Goal: Consume media (video, audio): Consume media (video, audio)

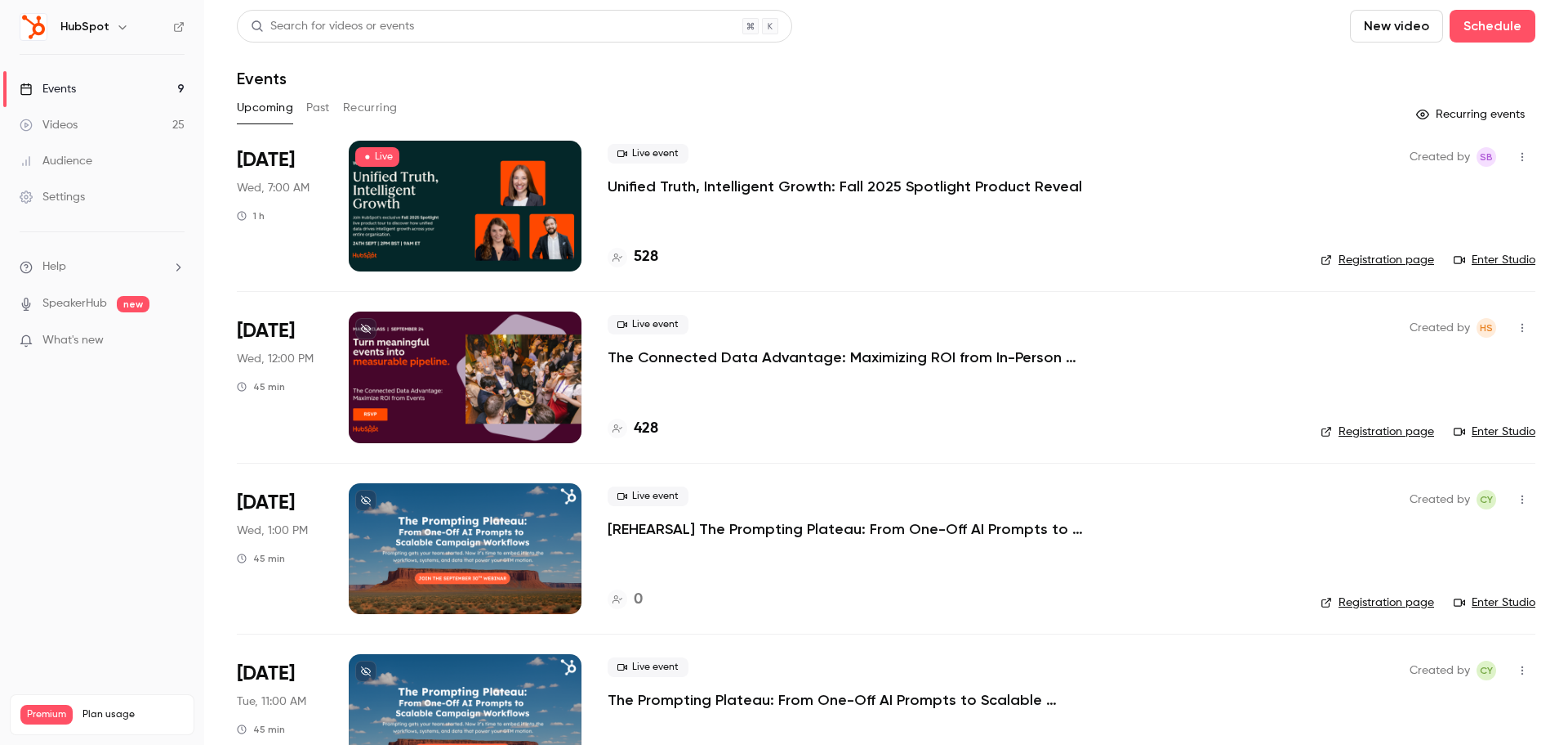
click at [714, 362] on p "The Connected Data Advantage: Maximizing ROI from In-Person Events" at bounding box center [852, 357] width 490 height 20
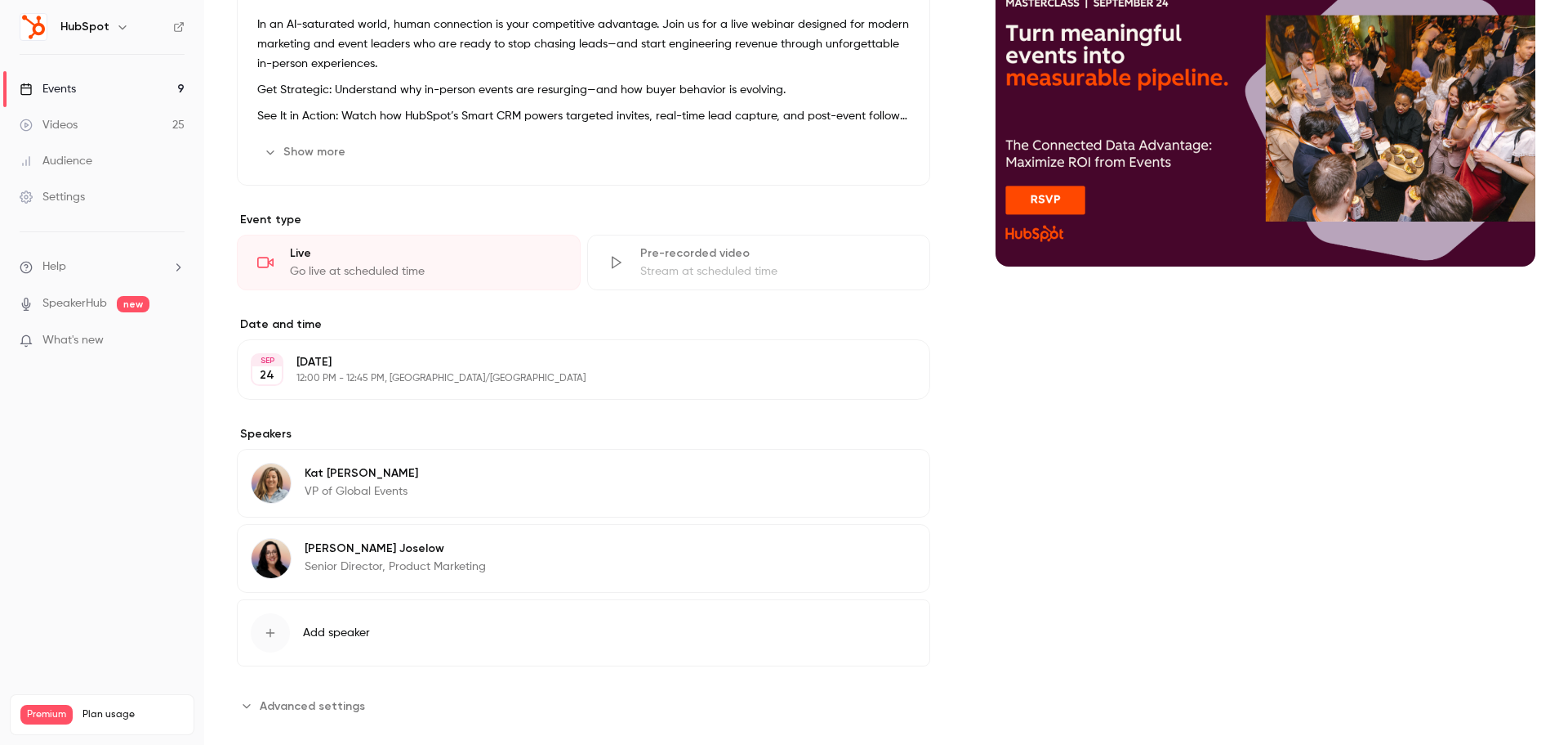
scroll to position [228, 0]
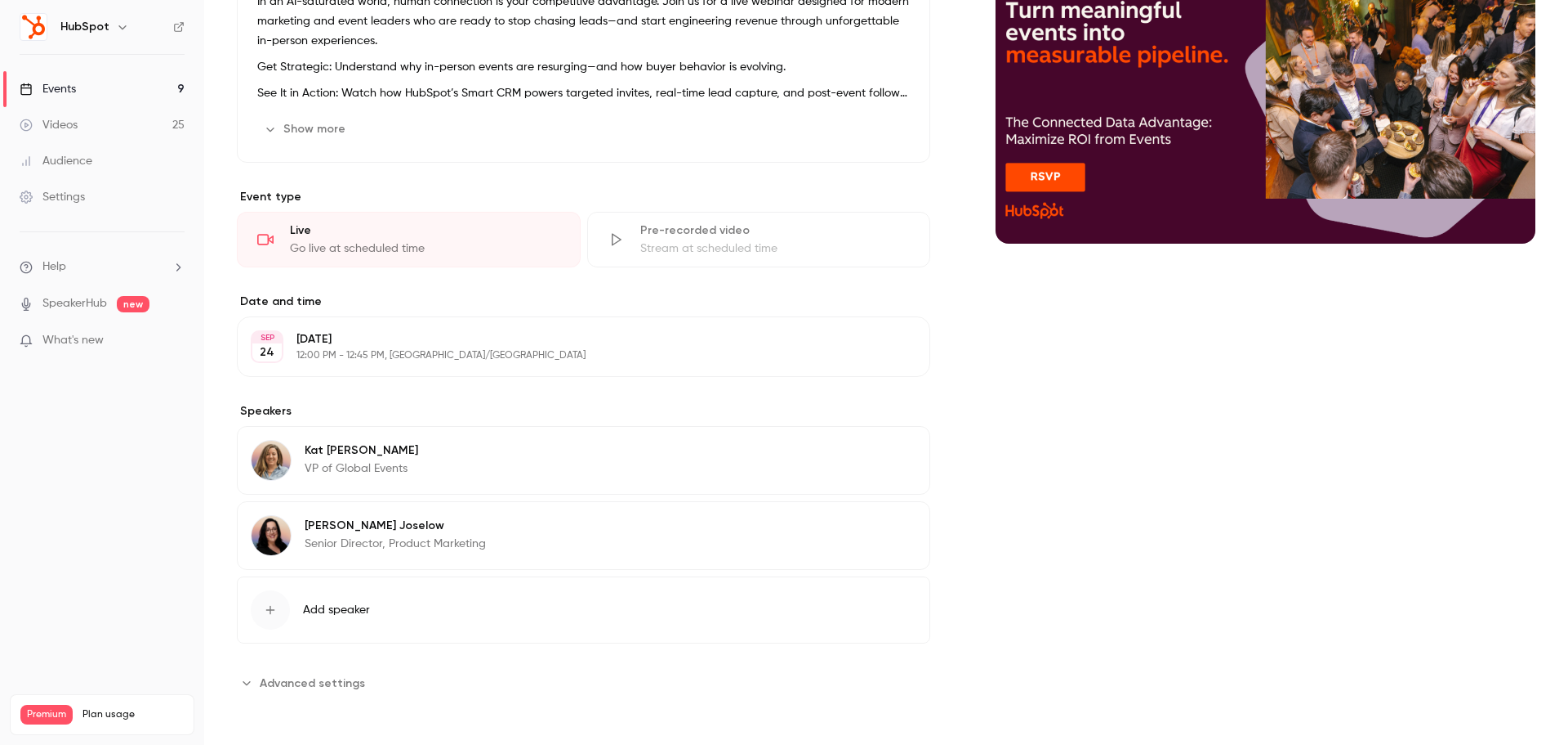
click at [283, 606] on div "button" at bounding box center [270, 609] width 39 height 39
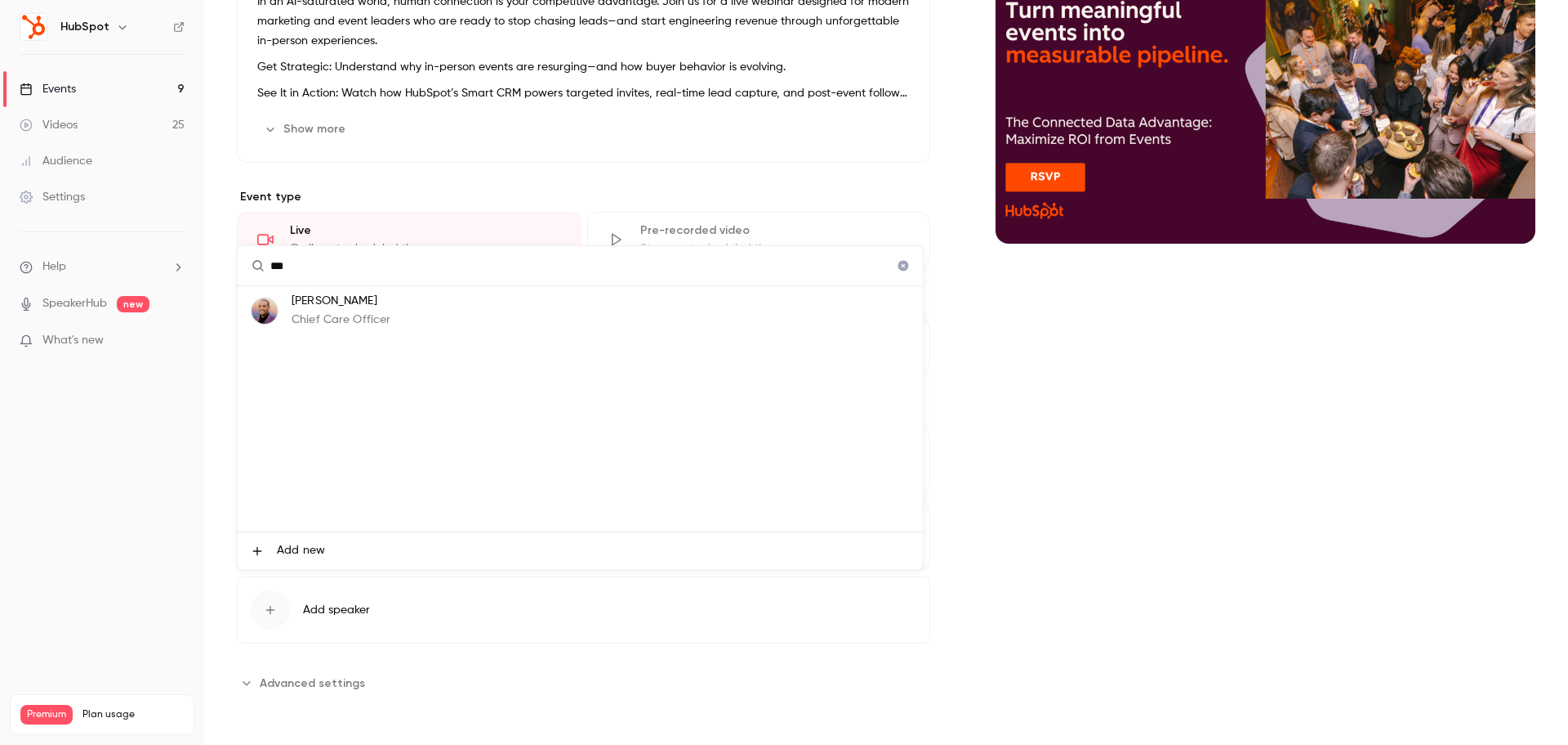
type input "***"
click at [379, 317] on p "Chief Care Officer" at bounding box center [341, 320] width 99 height 17
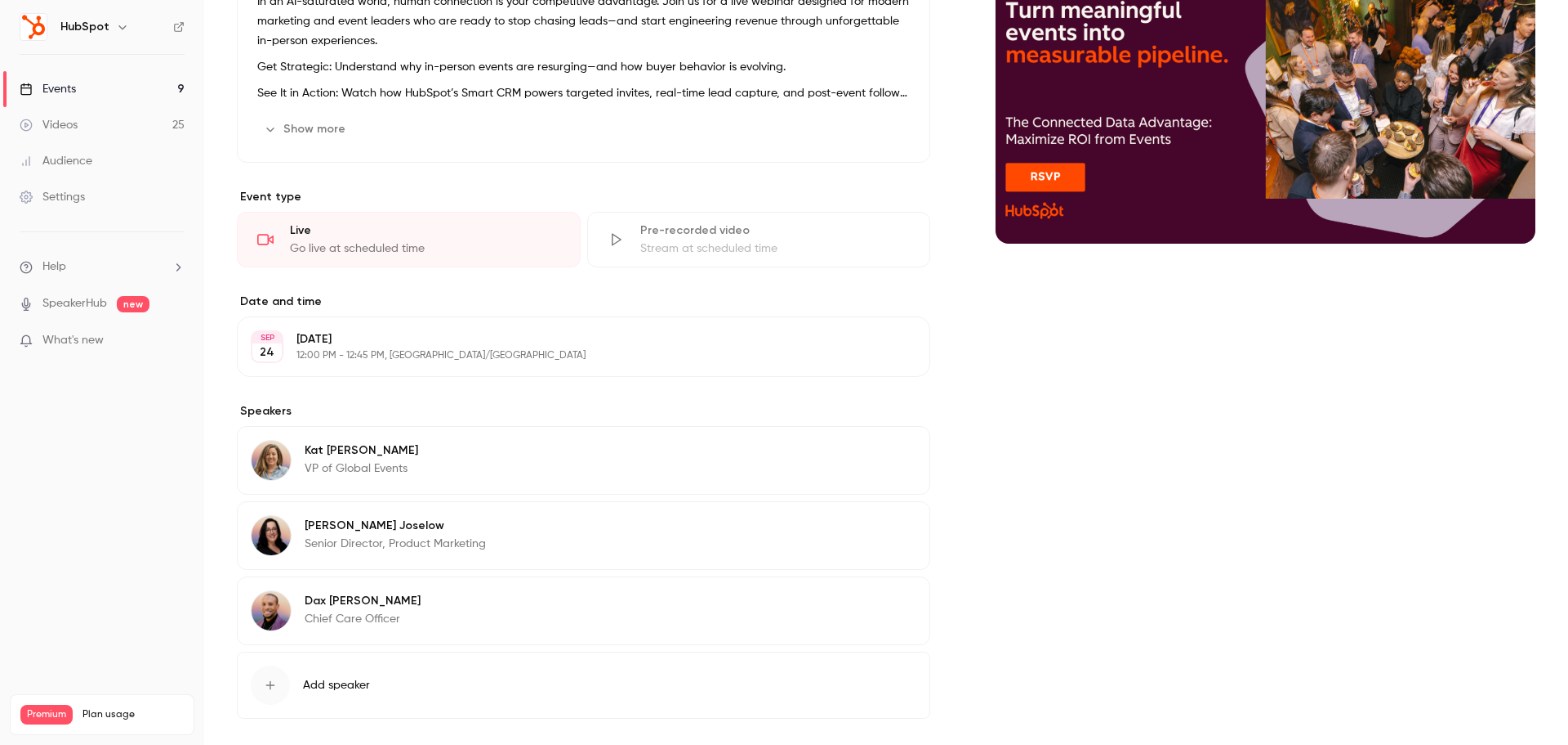
scroll to position [304, 0]
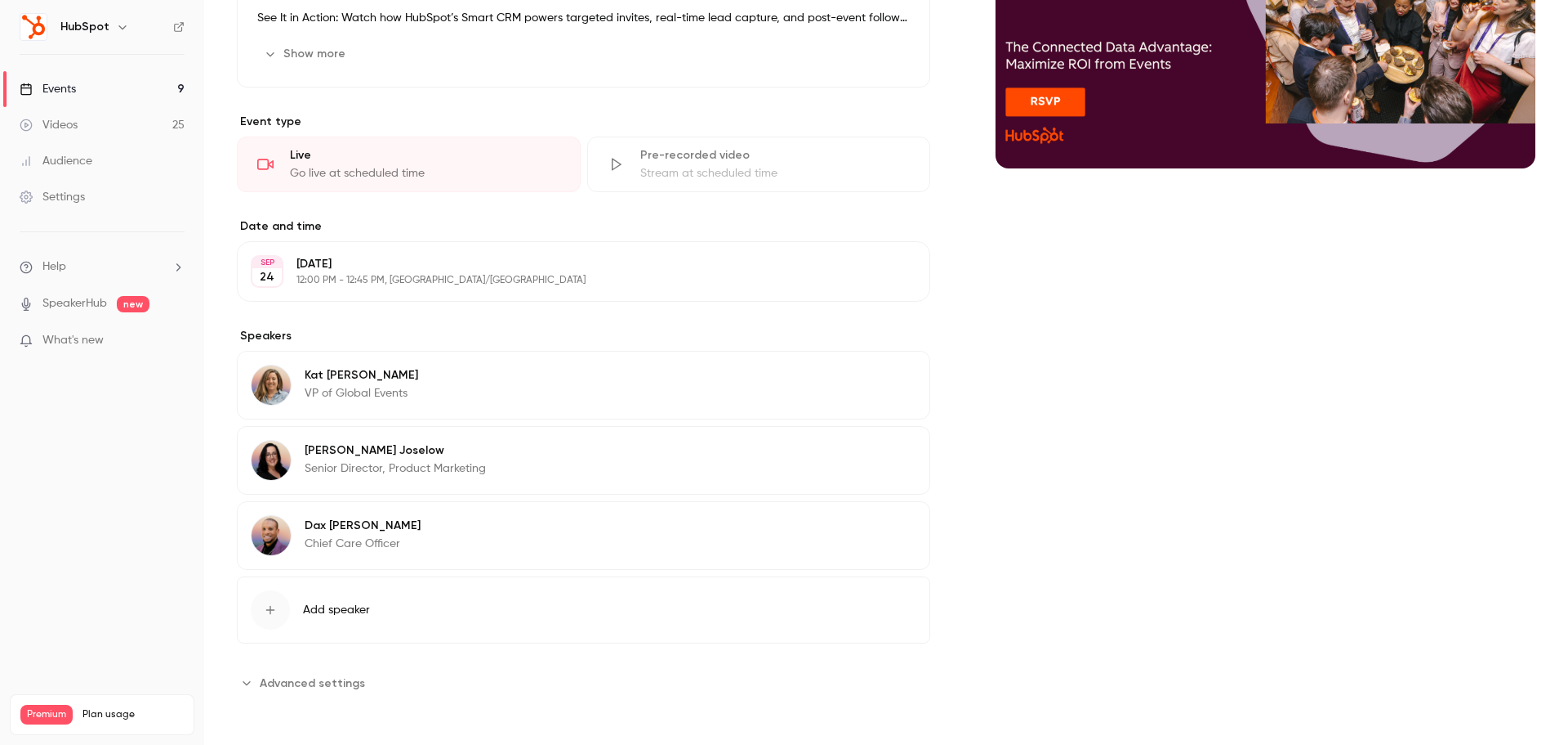
click at [328, 692] on button "Advanced settings" at bounding box center [306, 682] width 138 height 26
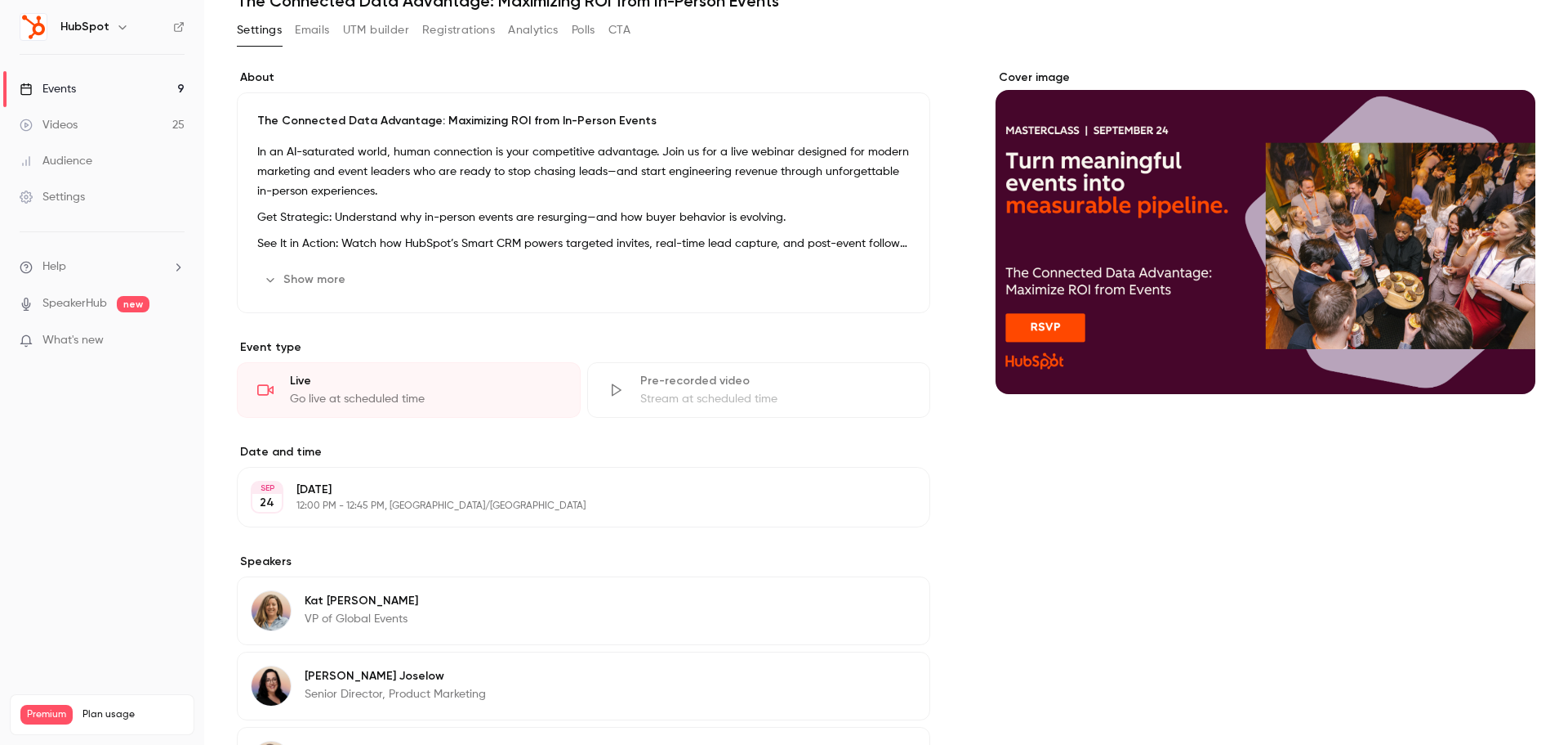
scroll to position [0, 0]
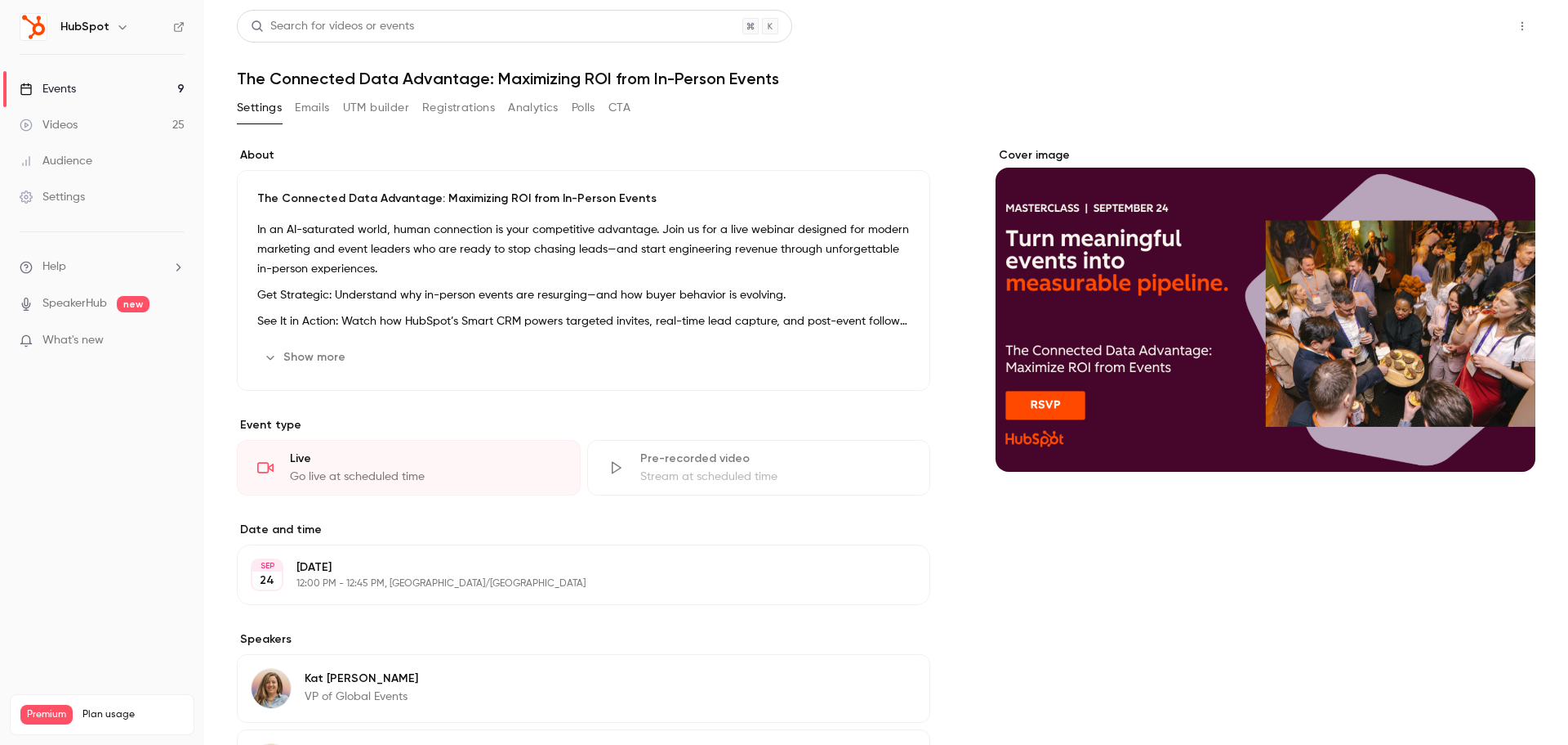
click at [1446, 33] on button "Share" at bounding box center [1464, 26] width 64 height 33
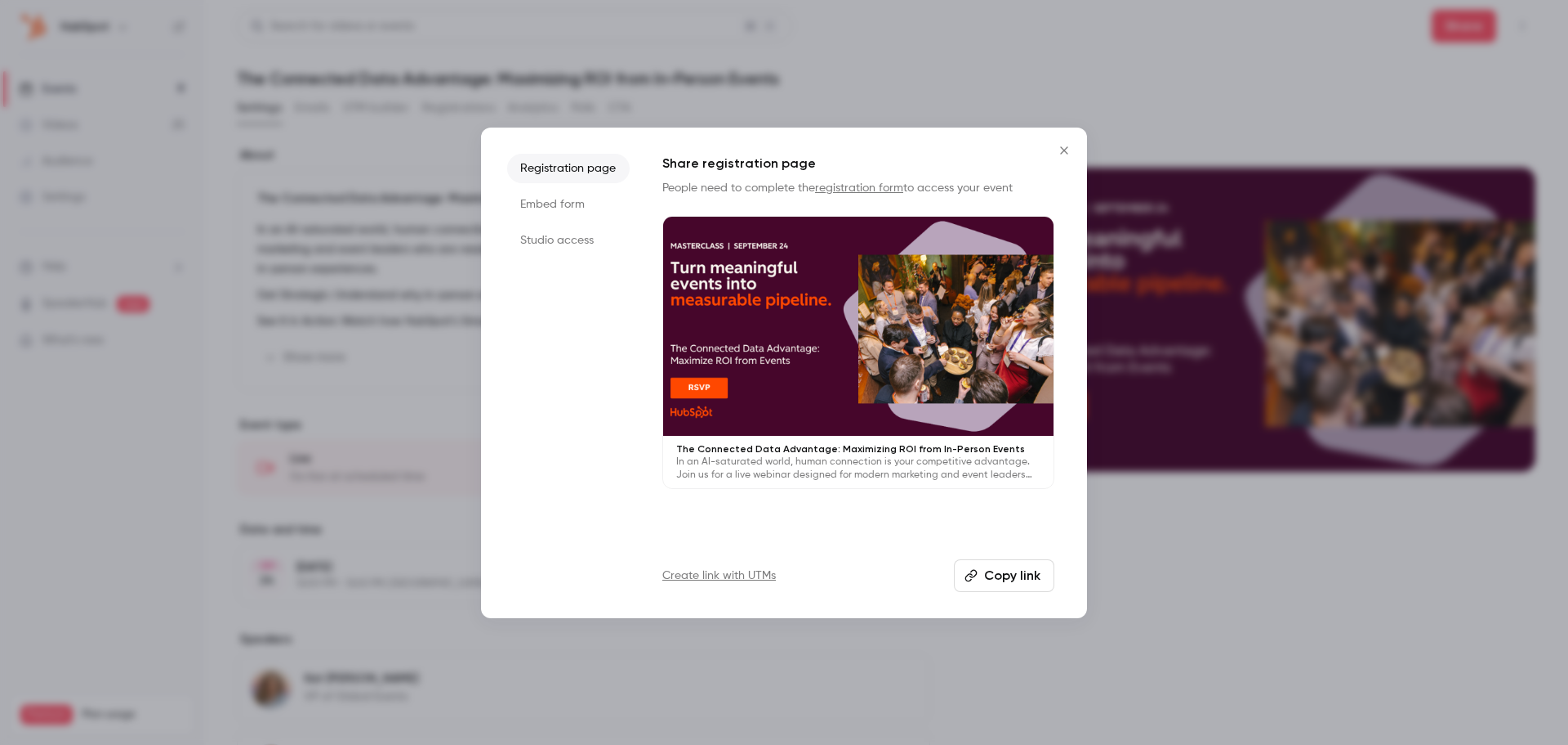
click at [605, 246] on li "Studio access" at bounding box center [568, 240] width 122 height 29
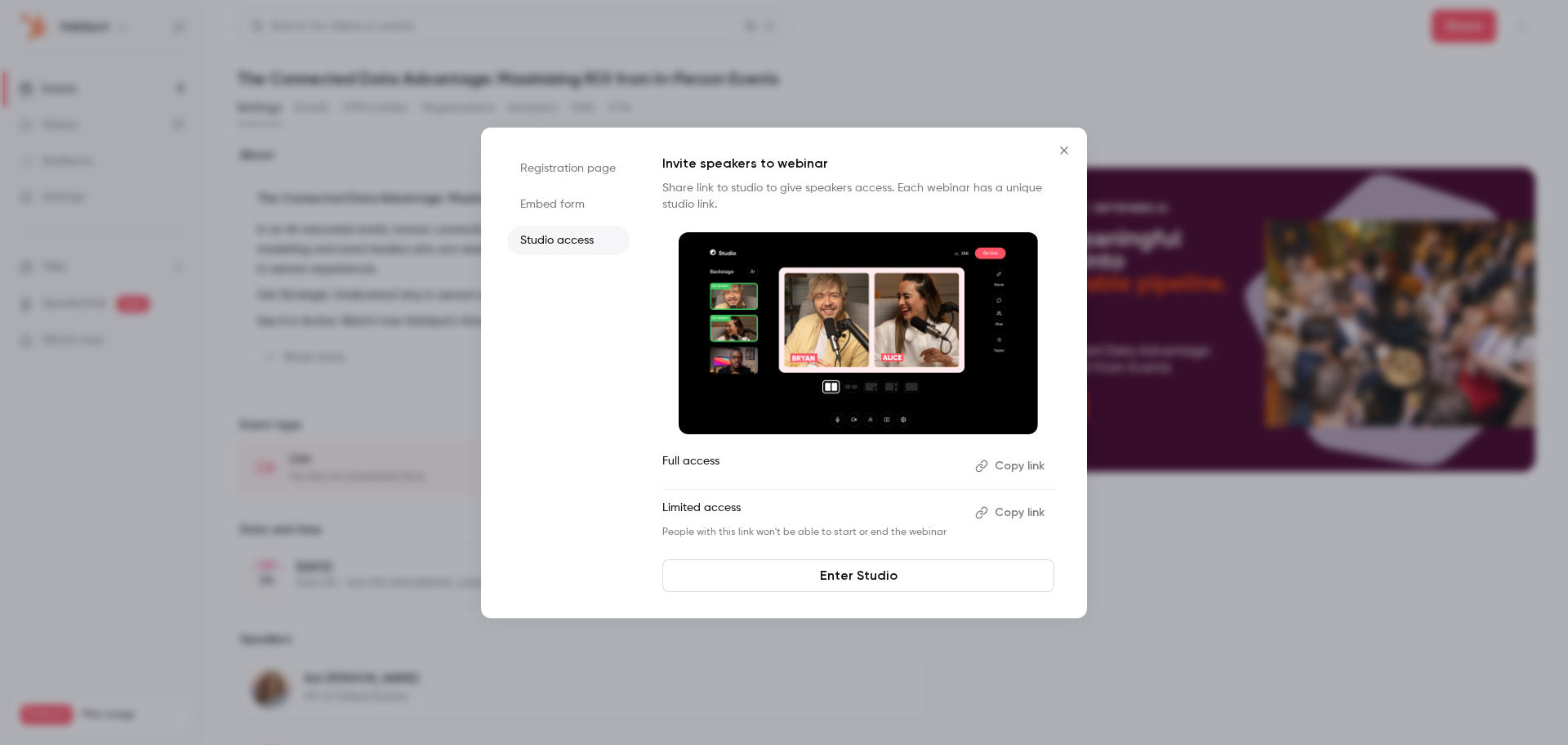
click at [1062, 153] on icon "Close" at bounding box center [1063, 150] width 7 height 7
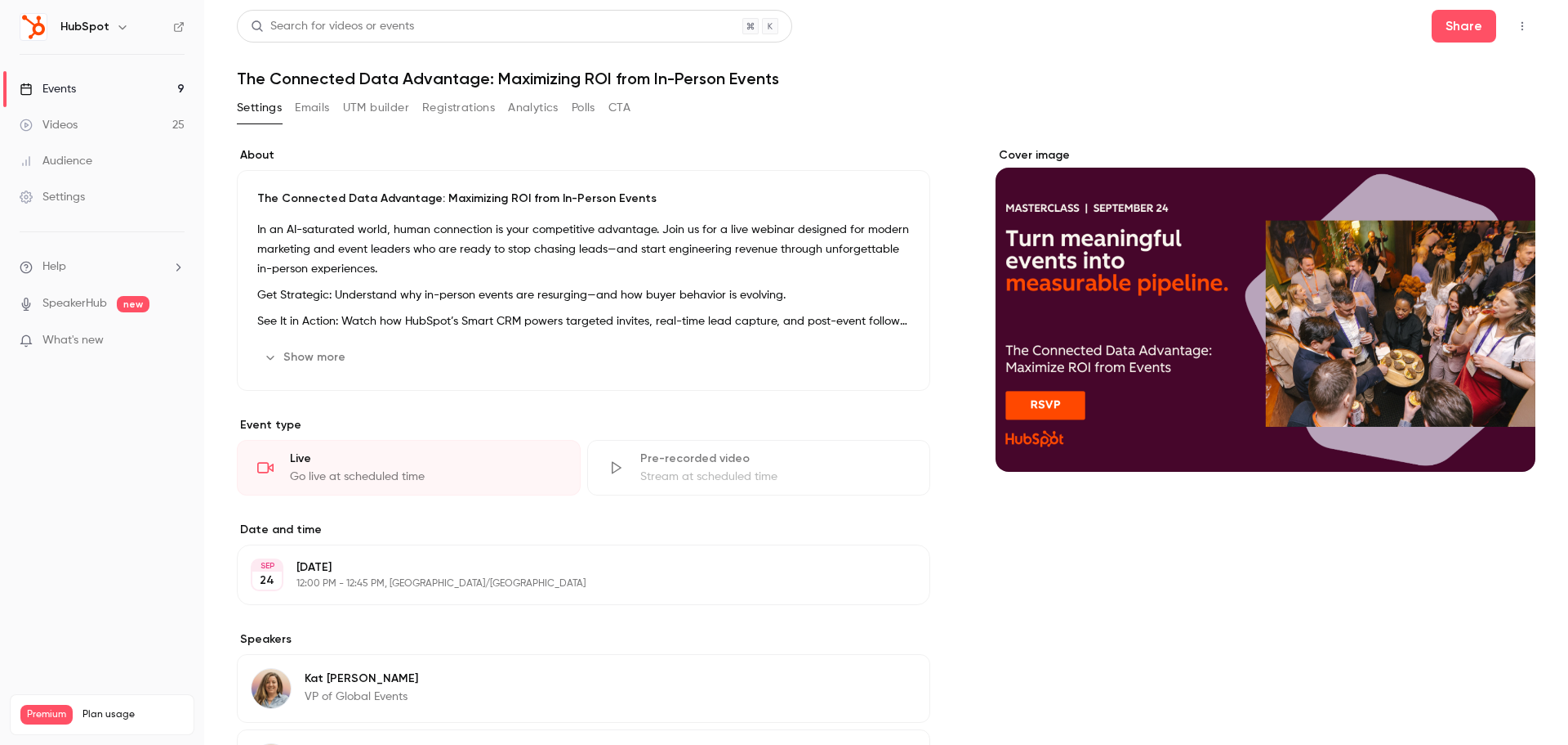
click at [581, 111] on button "Polls" at bounding box center [583, 108] width 24 height 26
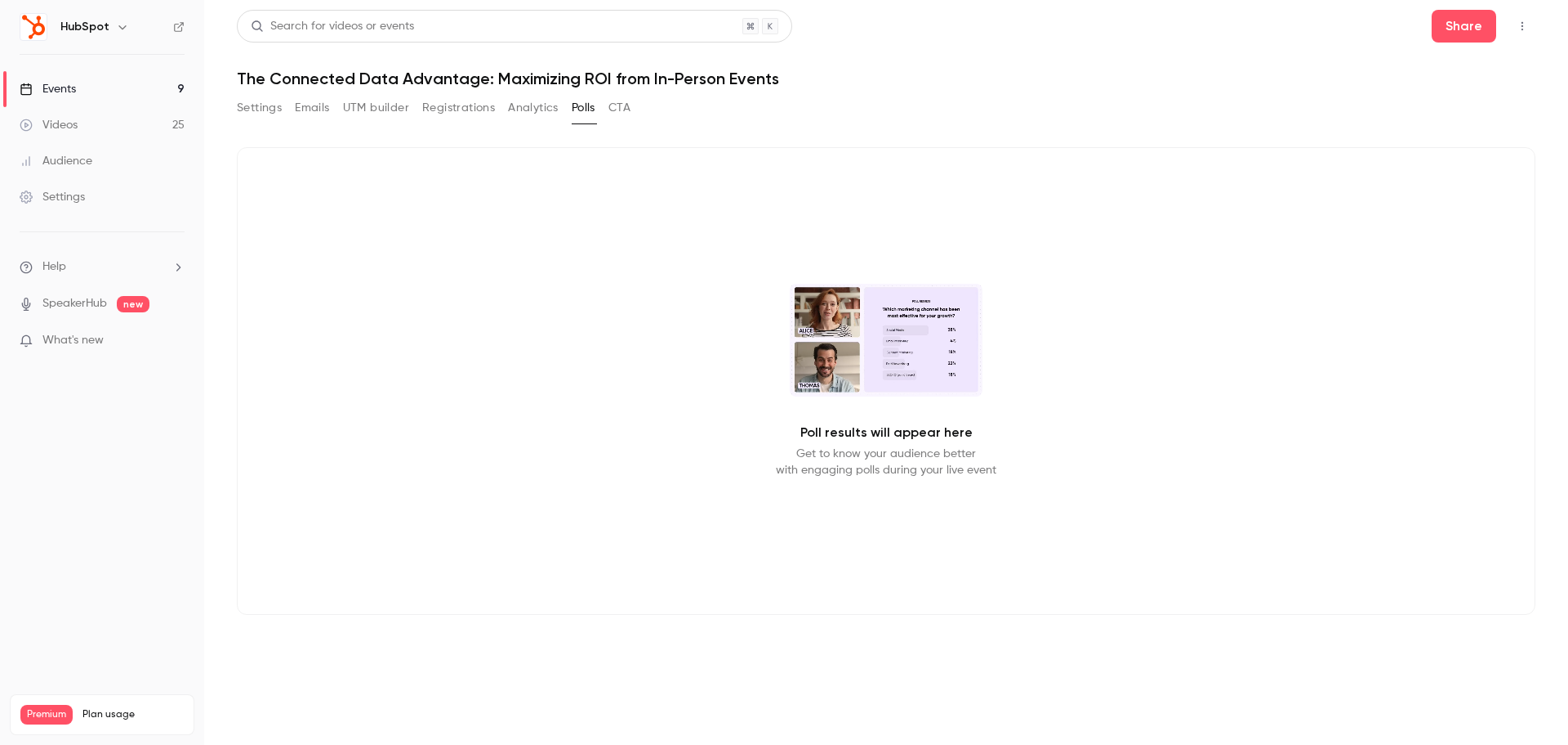
click at [620, 110] on button "CTA" at bounding box center [620, 108] width 22 height 26
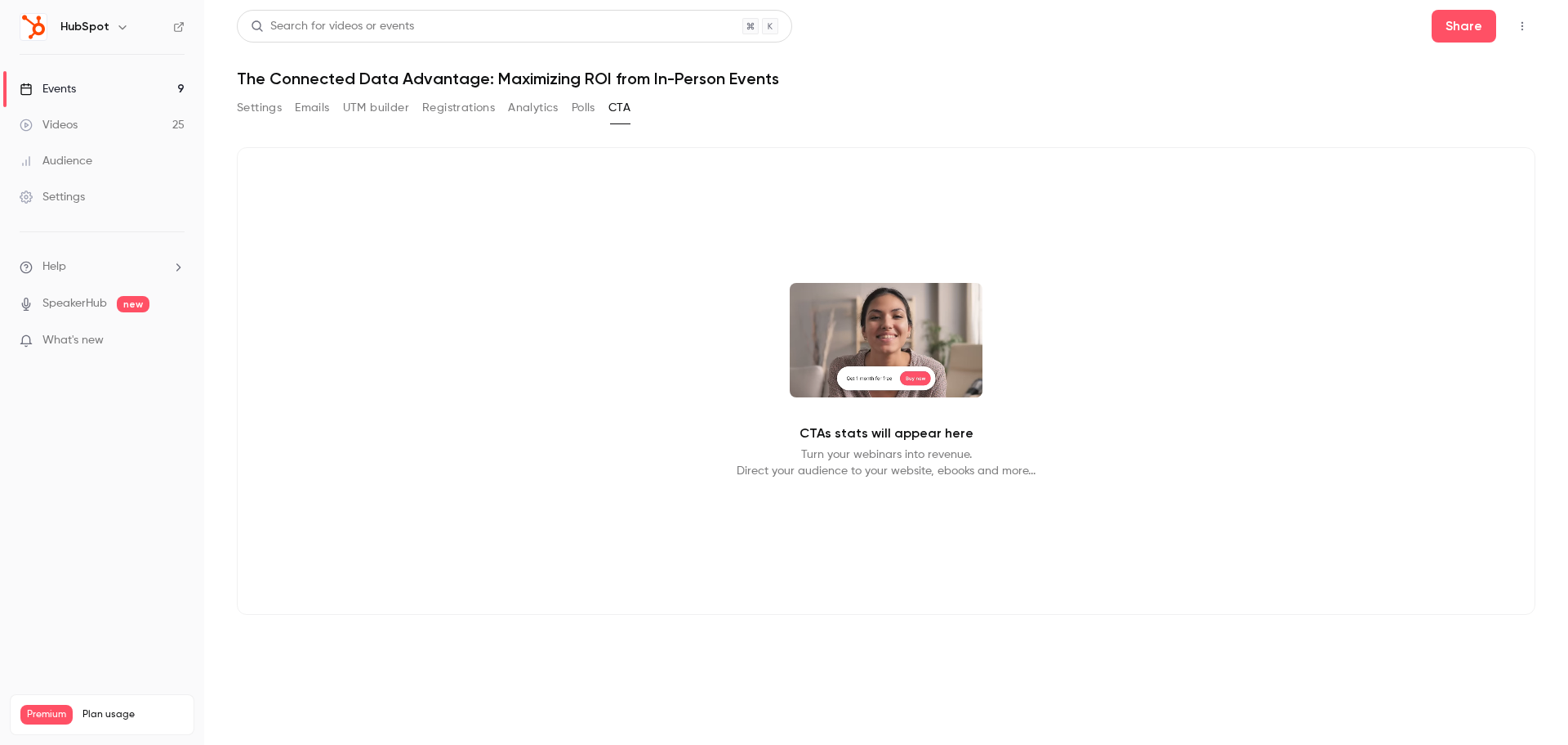
click at [120, 88] on link "Events 9" at bounding box center [101, 89] width 204 height 36
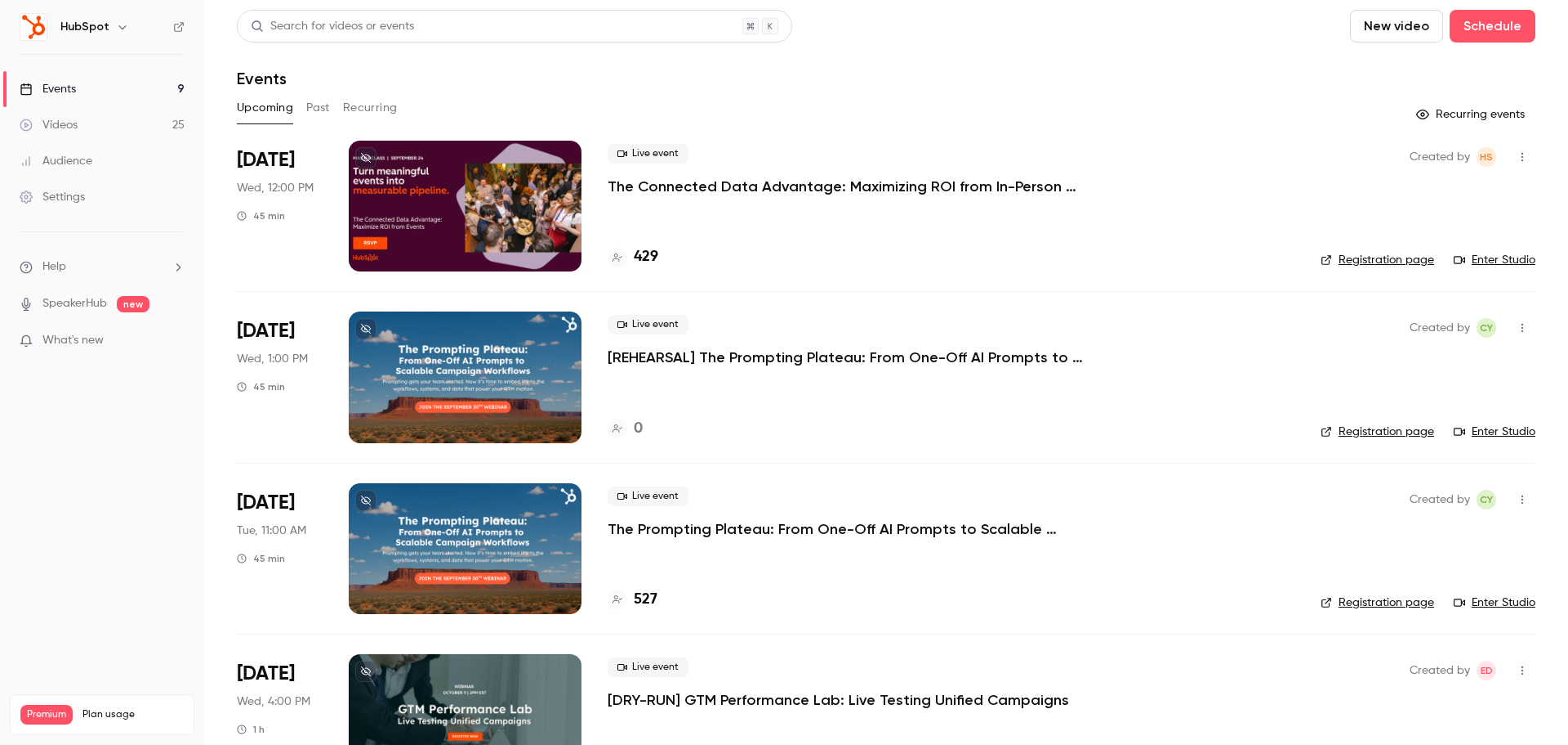
click at [313, 109] on button "Past" at bounding box center [318, 108] width 24 height 26
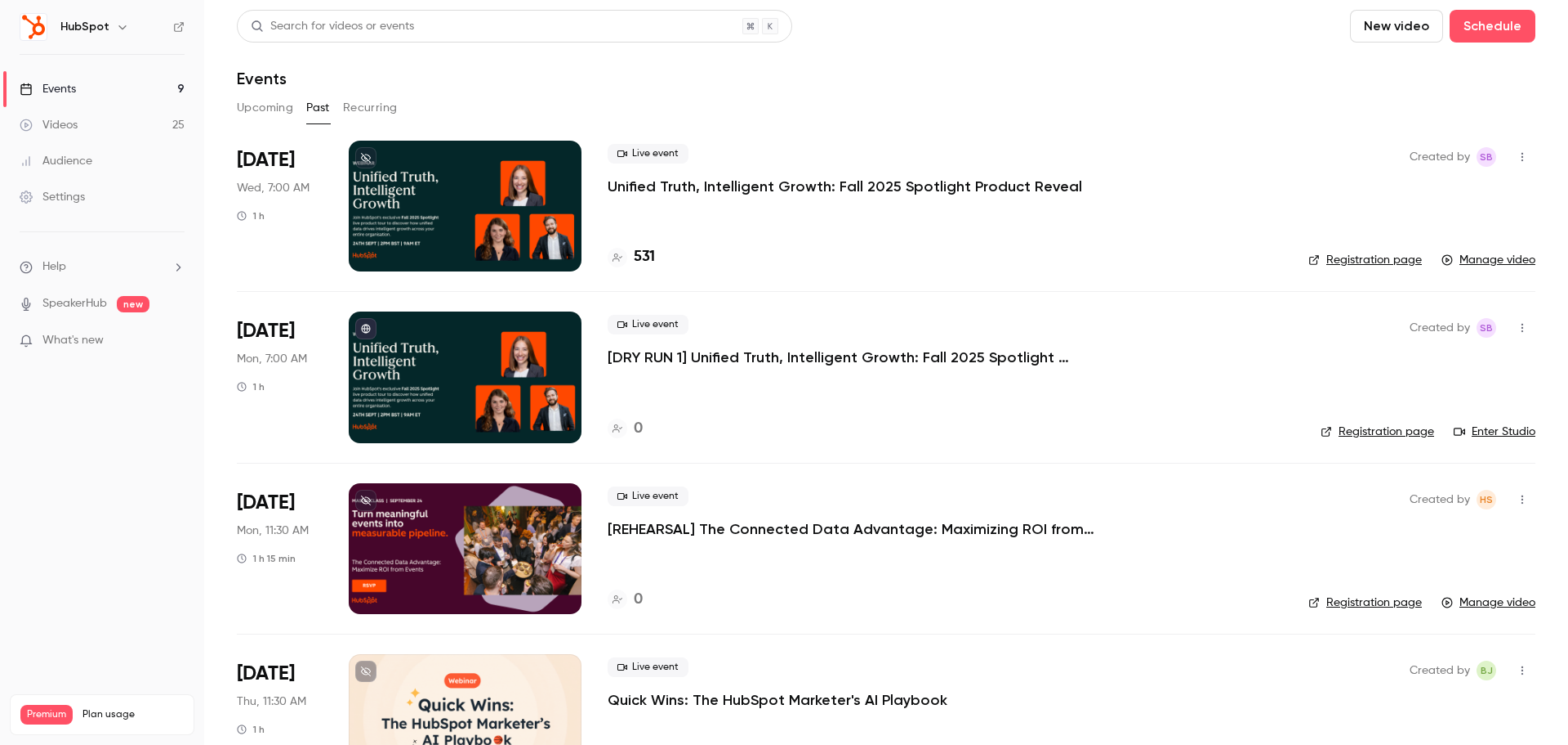
click at [746, 184] on p "Unified Truth, Intelligent Growth: Fall 2025 Spotlight Product Reveal" at bounding box center [845, 187] width 475 height 20
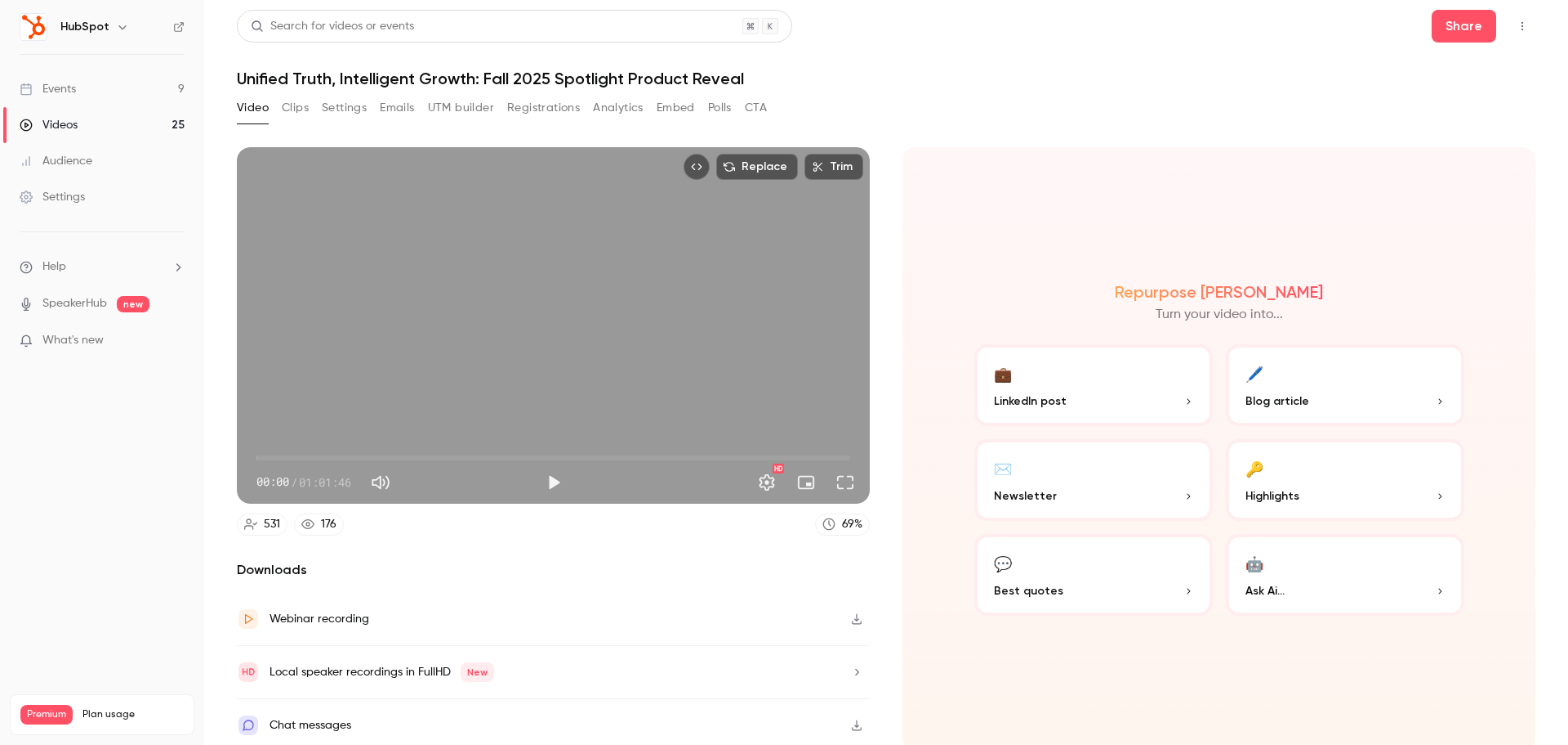
click at [727, 114] on button "Polls" at bounding box center [720, 108] width 24 height 26
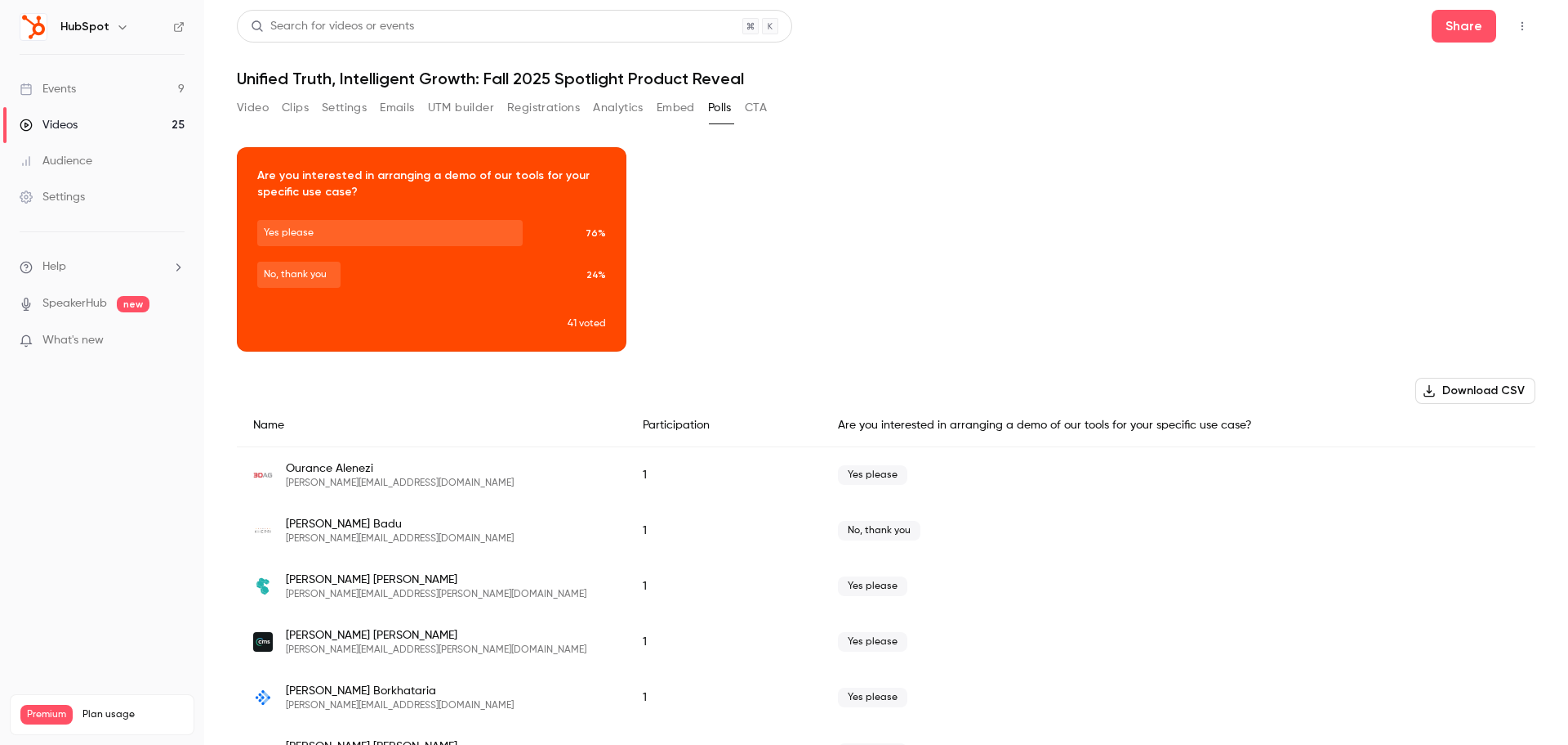
click at [761, 117] on button "CTA" at bounding box center [755, 108] width 22 height 26
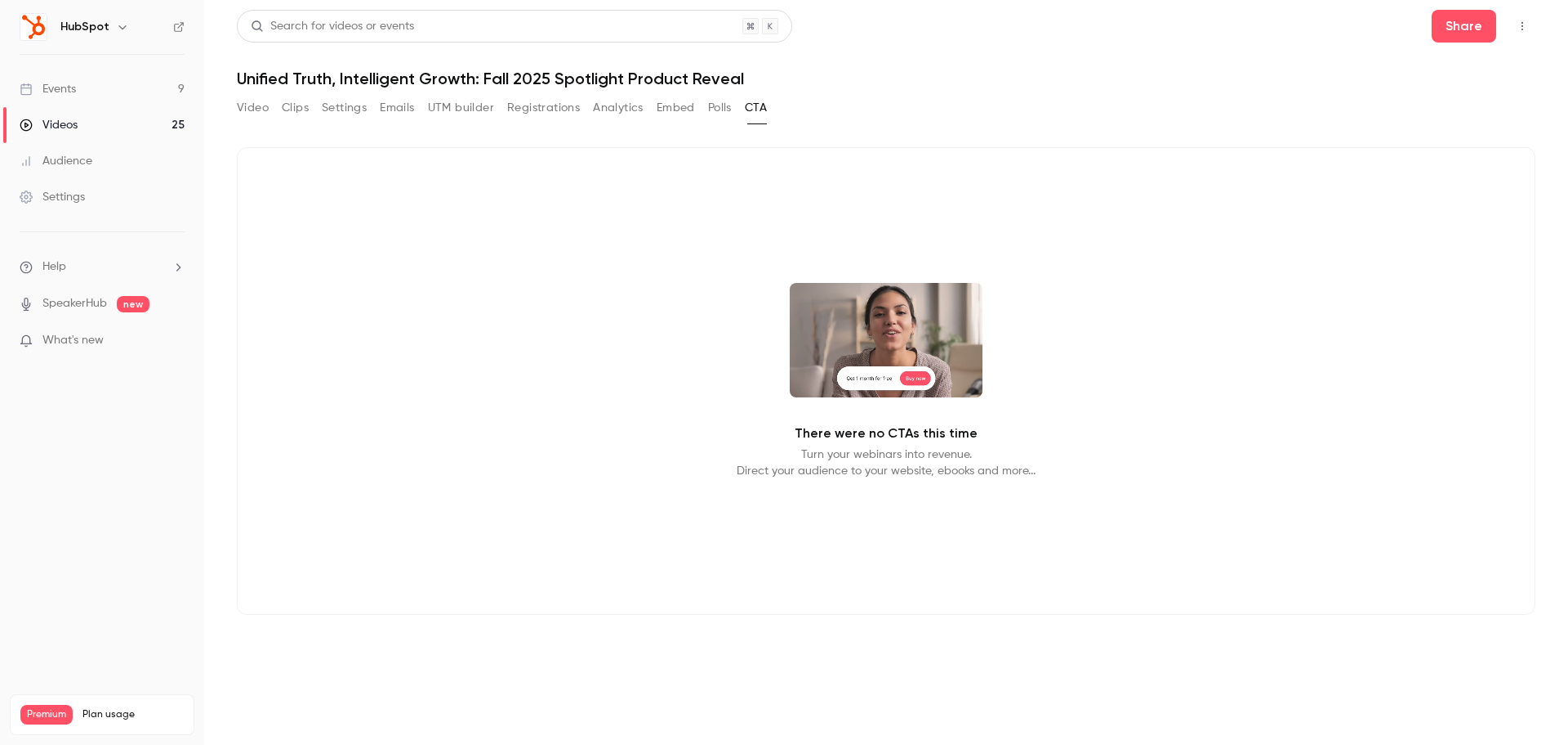
click at [726, 114] on button "Polls" at bounding box center [720, 108] width 24 height 26
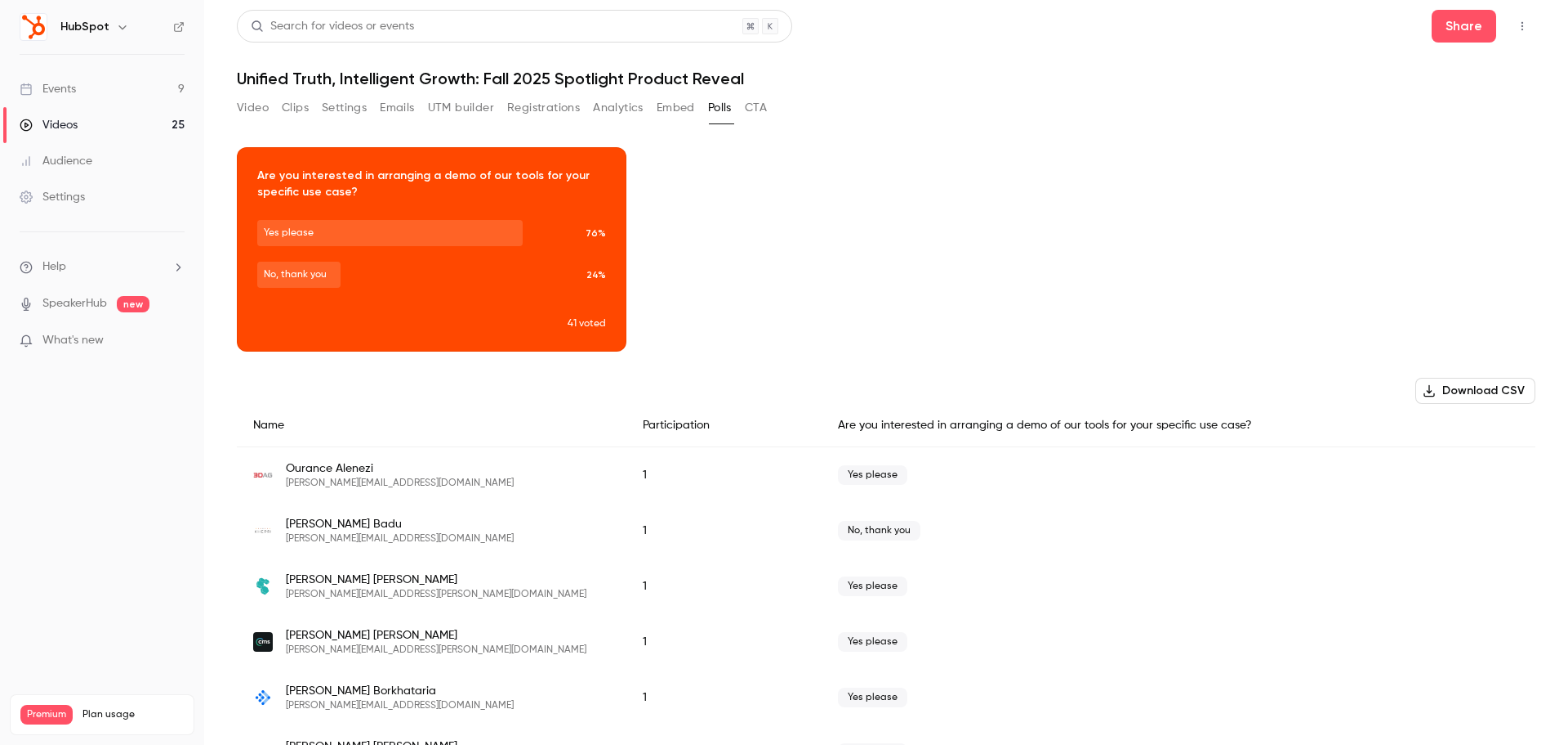
click at [245, 111] on button "Video" at bounding box center [253, 108] width 32 height 26
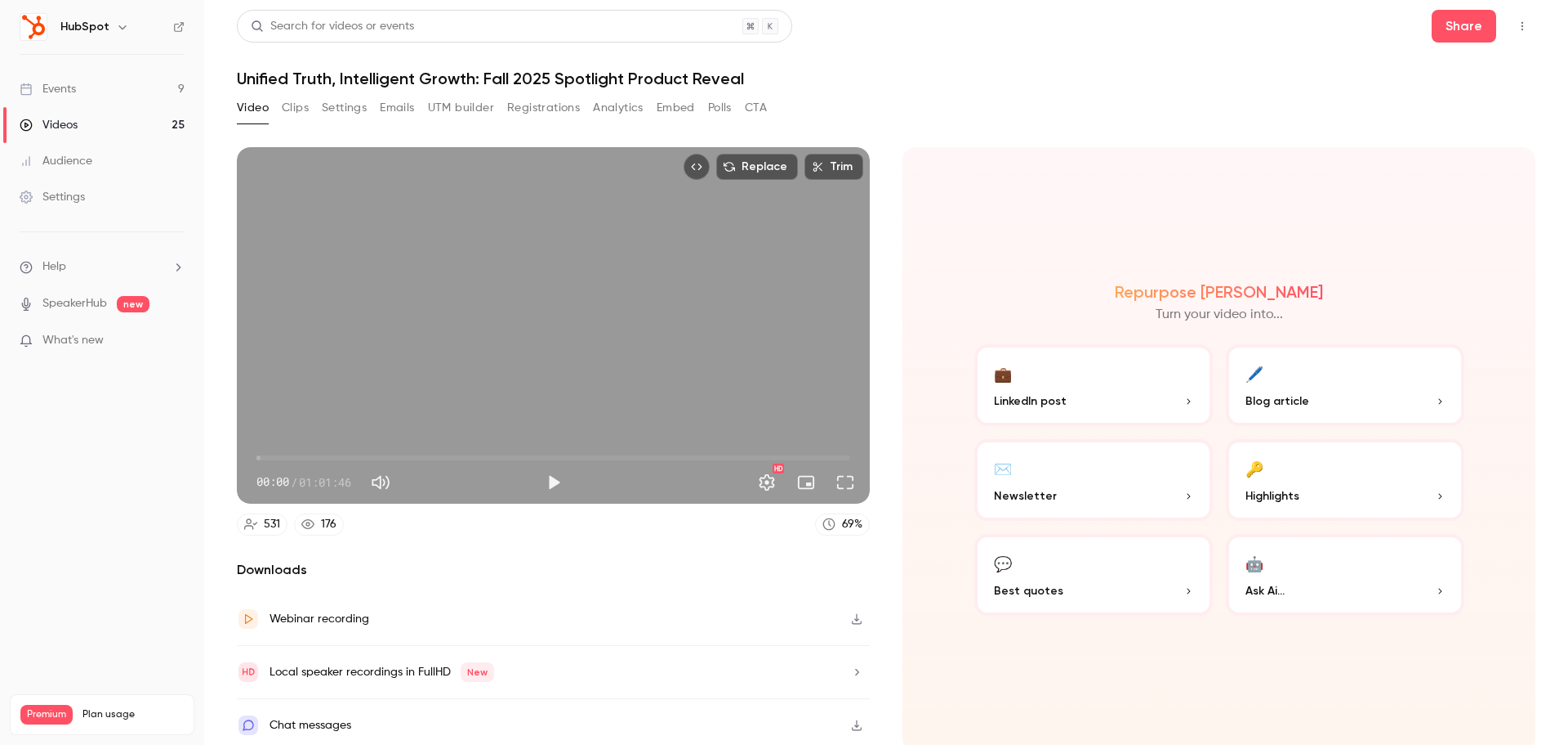
click at [827, 455] on span "00:00" at bounding box center [553, 458] width 594 height 26
click at [551, 489] on button "Play" at bounding box center [553, 482] width 33 height 33
click at [839, 454] on span "01:00:05" at bounding box center [553, 458] width 594 height 26
click at [763, 450] on span "01:01:47" at bounding box center [553, 458] width 594 height 26
click at [785, 452] on span "53:15" at bounding box center [553, 458] width 594 height 26
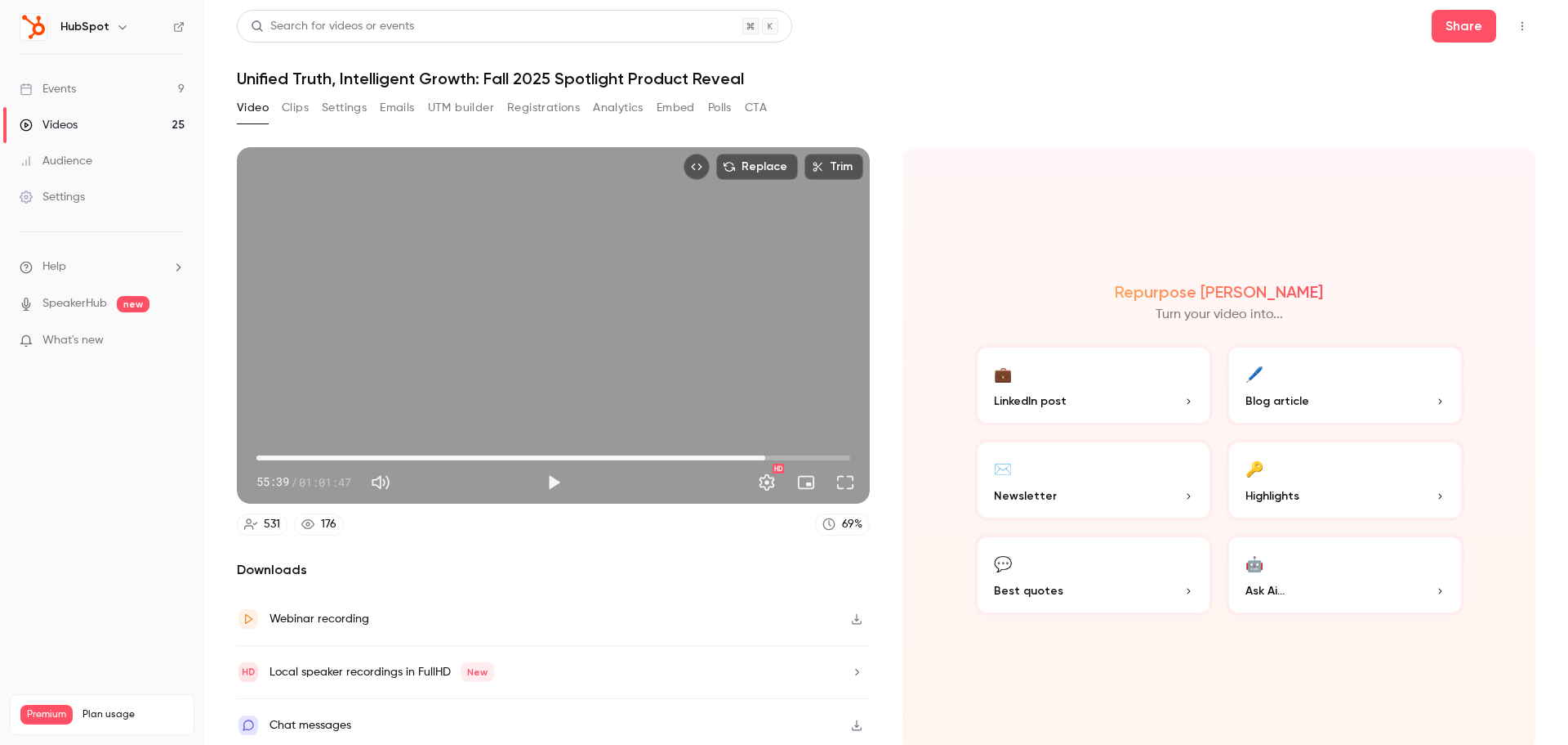
click at [761, 453] on span "52:59" at bounding box center [553, 458] width 594 height 26
click at [766, 455] on span "52:59" at bounding box center [765, 457] width 5 height 5
click at [544, 479] on button "Play" at bounding box center [553, 482] width 33 height 33
click at [746, 450] on span "53:37" at bounding box center [553, 458] width 594 height 26
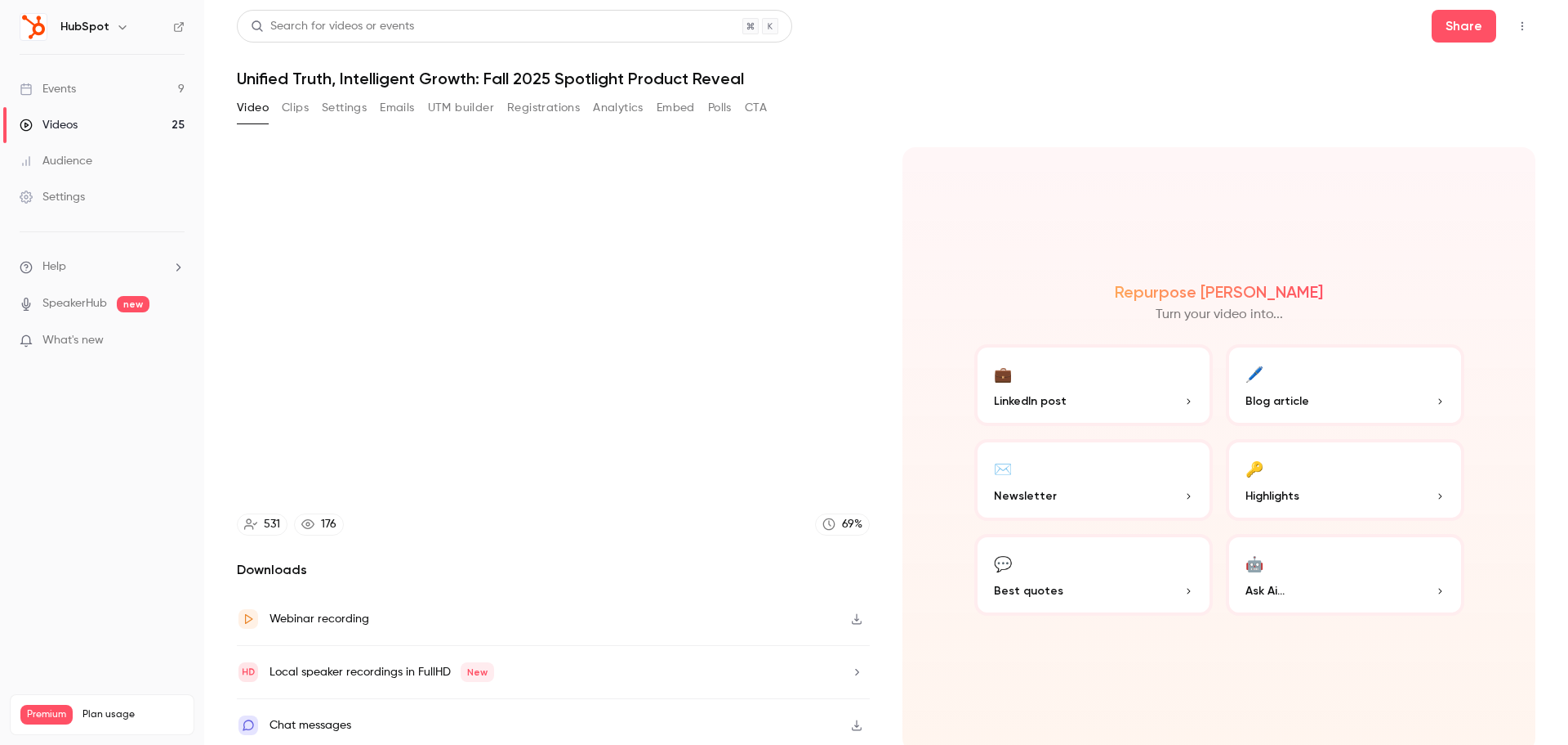
click at [462, 366] on video at bounding box center [553, 324] width 633 height 356
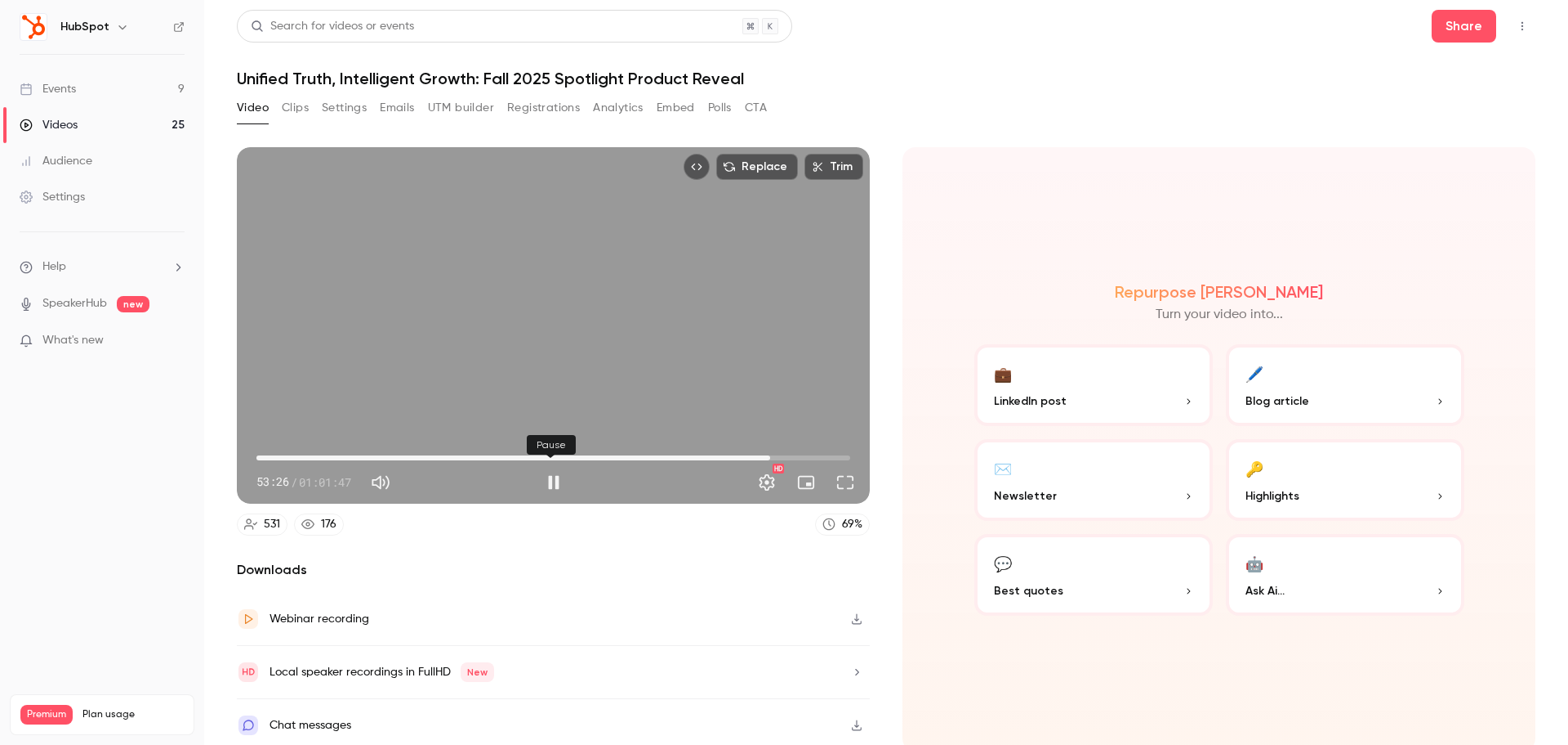
click at [544, 479] on button "Pause" at bounding box center [553, 482] width 33 height 33
type input "******"
click at [1071, 79] on h1 "Unified Truth, Intelligent Growth: Fall 2025 Spotlight Product Reveal" at bounding box center [887, 79] width 1299 height 20
click at [134, 96] on link "Events 9" at bounding box center [101, 89] width 204 height 36
